Goal: Task Accomplishment & Management: Use online tool/utility

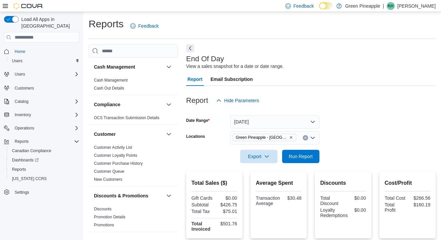
scroll to position [424, 0]
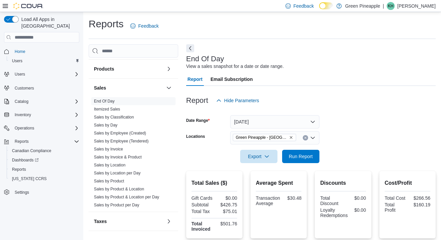
click at [313, 120] on button "[DATE]" at bounding box center [274, 121] width 89 height 13
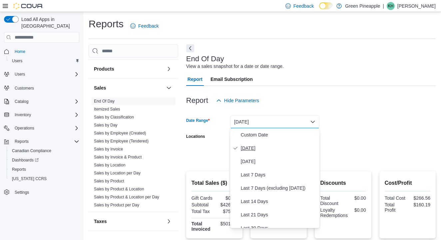
click at [249, 147] on span "[DATE]" at bounding box center [279, 148] width 76 height 8
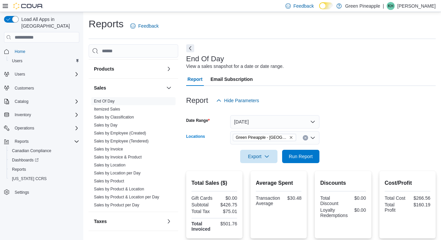
click at [292, 137] on icon "Remove Green Pineapple - Warfield from selection in this group" at bounding box center [291, 137] width 4 height 4
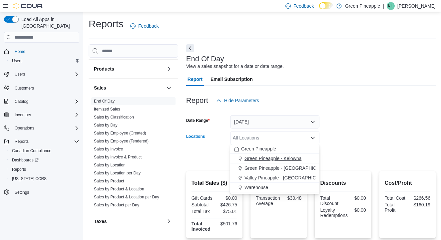
click at [284, 157] on span "Green Pineapple - Kelowna" at bounding box center [272, 158] width 57 height 7
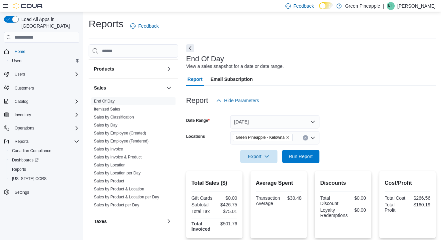
drag, startPoint x: 349, startPoint y: 143, endPoint x: 323, endPoint y: 149, distance: 26.9
click at [348, 143] on form "Date Range [DATE] Locations [GEOGRAPHIC_DATA] - [GEOGRAPHIC_DATA] Export Run Re…" at bounding box center [310, 135] width 249 height 56
click at [309, 152] on span "Run Report" at bounding box center [300, 155] width 29 height 13
click at [290, 137] on icon "Remove Green Pineapple - Kelowna from selection in this group" at bounding box center [288, 137] width 4 height 4
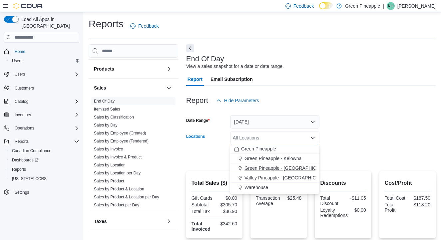
click at [287, 170] on span "Green Pineapple - [GEOGRAPHIC_DATA]" at bounding box center [288, 168] width 88 height 7
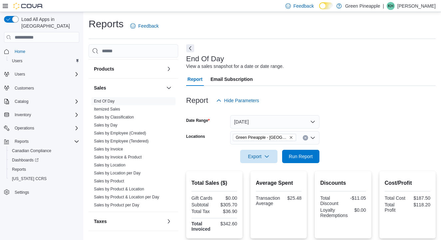
click at [341, 149] on div at bounding box center [310, 146] width 249 height 5
click at [307, 152] on span "Run Report" at bounding box center [300, 155] width 29 height 13
click at [293, 136] on icon "Remove Green Pineapple - Warfield from selection in this group" at bounding box center [291, 137] width 4 height 4
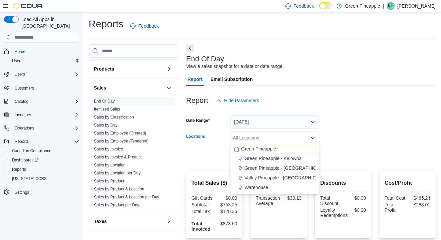
click at [287, 176] on span "Valley Pineapple - [GEOGRAPHIC_DATA]" at bounding box center [287, 177] width 87 height 7
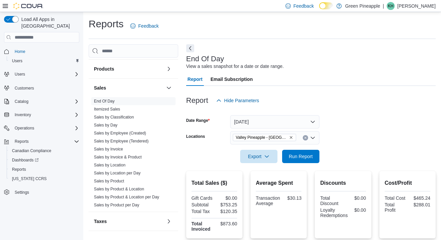
click at [348, 145] on div at bounding box center [310, 146] width 249 height 5
click at [303, 154] on span "Run Report" at bounding box center [301, 156] width 24 height 7
click at [108, 98] on span "End Of Day" at bounding box center [133, 101] width 84 height 8
click at [269, 138] on span "Valley Pineapple - [GEOGRAPHIC_DATA]" at bounding box center [262, 137] width 52 height 7
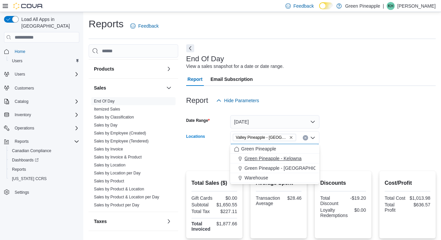
click at [280, 159] on span "Green Pineapple - Kelowna" at bounding box center [272, 158] width 57 height 7
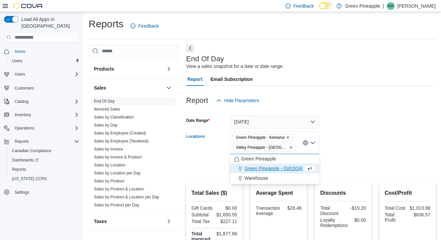
click at [290, 137] on icon "Remove Green Pineapple - Kelowna from selection in this group" at bounding box center [288, 137] width 4 height 4
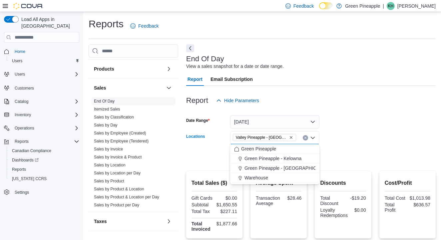
click at [331, 136] on form "Date Range [DATE] Locations Valley [GEOGRAPHIC_DATA] - [GEOGRAPHIC_DATA] Combo …" at bounding box center [310, 135] width 249 height 56
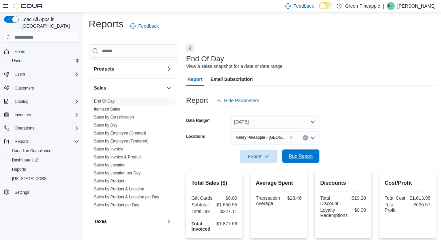
click at [301, 155] on span "Run Report" at bounding box center [301, 156] width 24 height 7
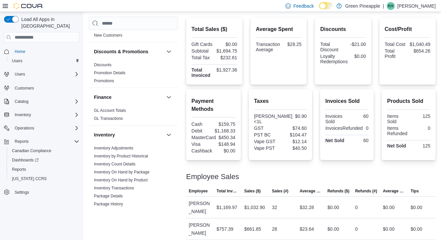
scroll to position [116, 0]
click at [130, 180] on link "Inventory On Hand by Product" at bounding box center [121, 180] width 54 height 5
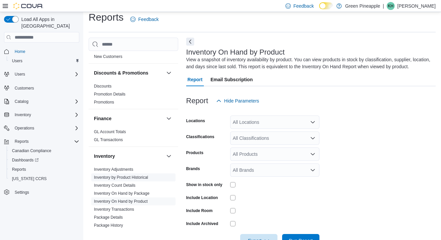
scroll to position [22, 0]
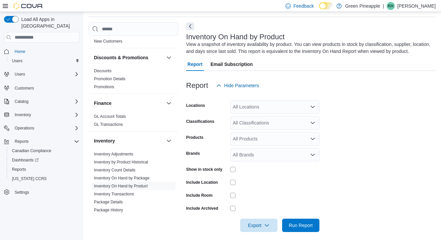
click at [311, 105] on icon "Open list of options" at bounding box center [312, 106] width 5 height 5
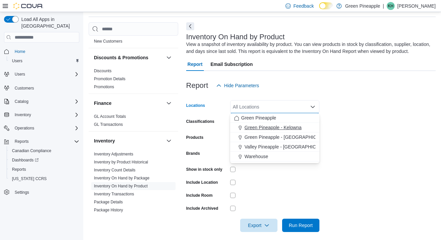
click at [294, 129] on span "Green Pineapple - Kelowna" at bounding box center [272, 127] width 57 height 7
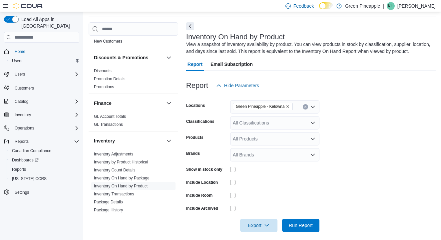
drag, startPoint x: 371, startPoint y: 108, endPoint x: 335, endPoint y: 166, distance: 67.8
click at [371, 109] on form "Locations Green Pineapple - Kelowna Classifications All Classifications Product…" at bounding box center [310, 162] width 249 height 140
click at [305, 221] on span "Run Report" at bounding box center [300, 224] width 29 height 13
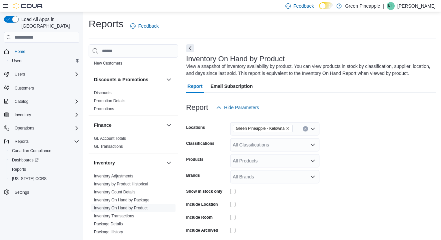
click at [290, 128] on icon "Remove Green Pineapple - Kelowna from selection in this group" at bounding box center [288, 128] width 4 height 4
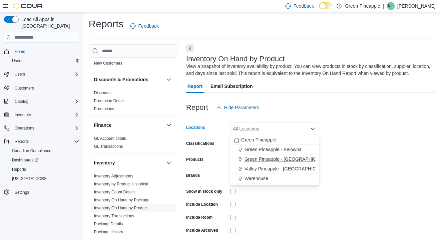
click at [294, 159] on span "Green Pineapple - [GEOGRAPHIC_DATA]" at bounding box center [288, 159] width 88 height 7
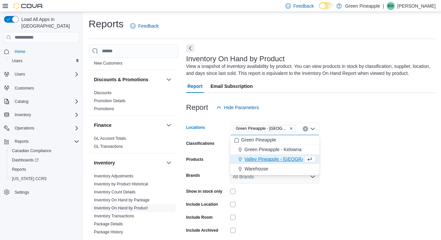
click at [362, 149] on form "Locations Green [GEOGRAPHIC_DATA] - [GEOGRAPHIC_DATA] Combo box. Selected. Gree…" at bounding box center [310, 184] width 249 height 140
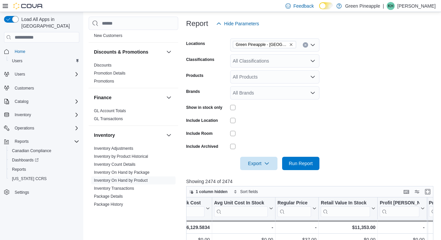
scroll to position [86, 0]
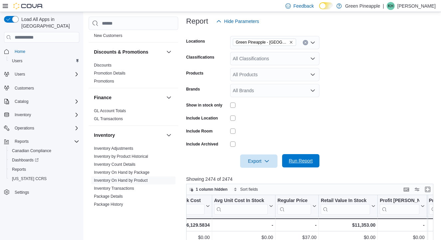
click at [300, 159] on span "Run Report" at bounding box center [301, 160] width 24 height 7
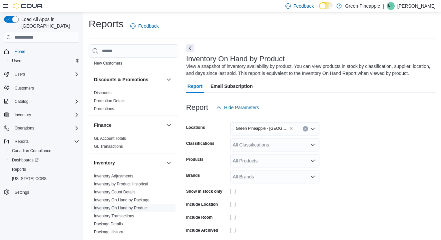
click at [292, 129] on icon "Remove Green Pineapple - Warfield from selection in this group" at bounding box center [291, 128] width 4 height 4
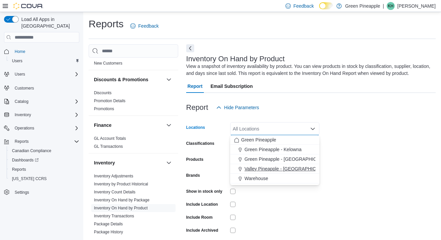
click at [296, 168] on span "Valley Pineapple - [GEOGRAPHIC_DATA]" at bounding box center [287, 168] width 87 height 7
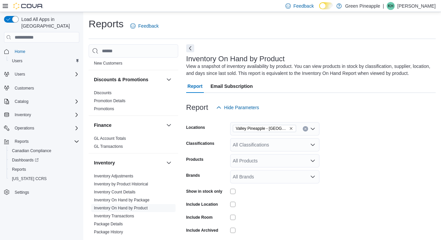
click at [370, 139] on form "Locations Valley Pineapple - Fruitvale Classifications All Classifications Prod…" at bounding box center [310, 184] width 249 height 140
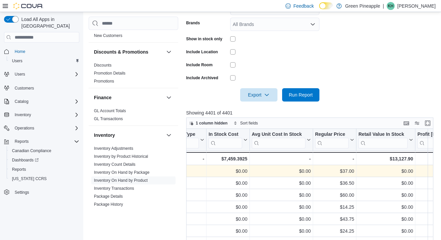
scroll to position [161, 0]
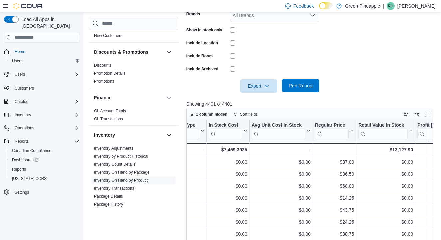
click at [300, 86] on span "Run Report" at bounding box center [301, 85] width 24 height 7
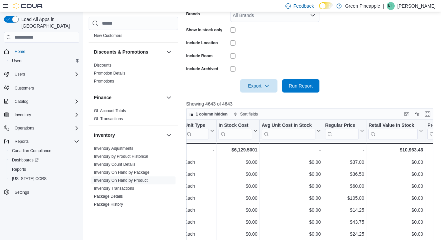
scroll to position [0, 482]
